Goal: Task Accomplishment & Management: Manage account settings

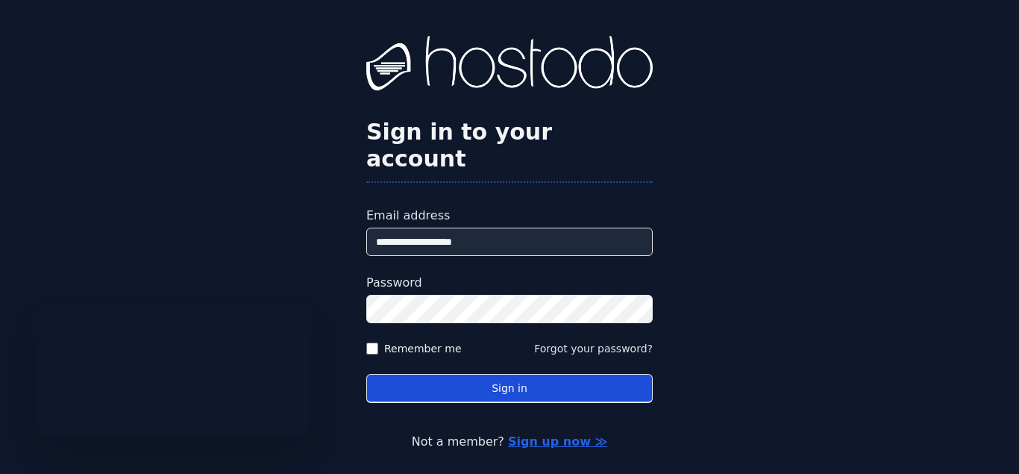
type input "**********"
click at [462, 374] on button "Sign in" at bounding box center [509, 388] width 286 height 29
click at [512, 374] on button "Sign in" at bounding box center [509, 388] width 286 height 29
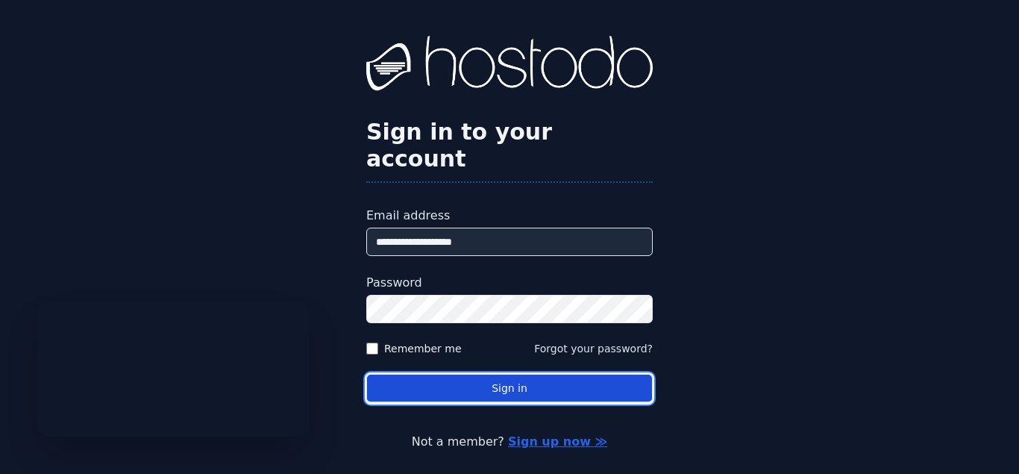
click at [502, 374] on button "Sign in" at bounding box center [509, 388] width 286 height 29
click at [501, 374] on button "Sign in" at bounding box center [509, 388] width 286 height 29
click at [499, 374] on button "Sign in" at bounding box center [509, 388] width 286 height 29
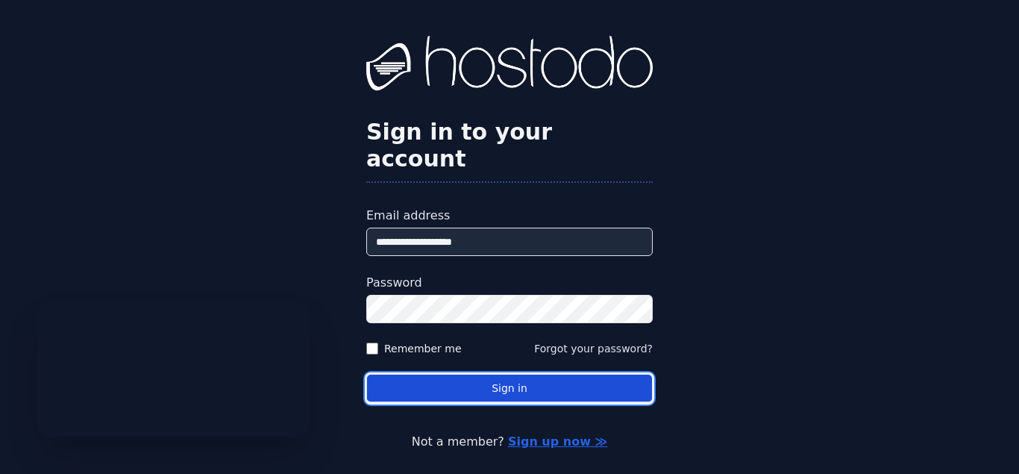
click at [499, 374] on button "Sign in" at bounding box center [509, 388] width 286 height 29
click at [500, 374] on button "Sign in" at bounding box center [509, 388] width 286 height 29
